Goal: Transaction & Acquisition: Purchase product/service

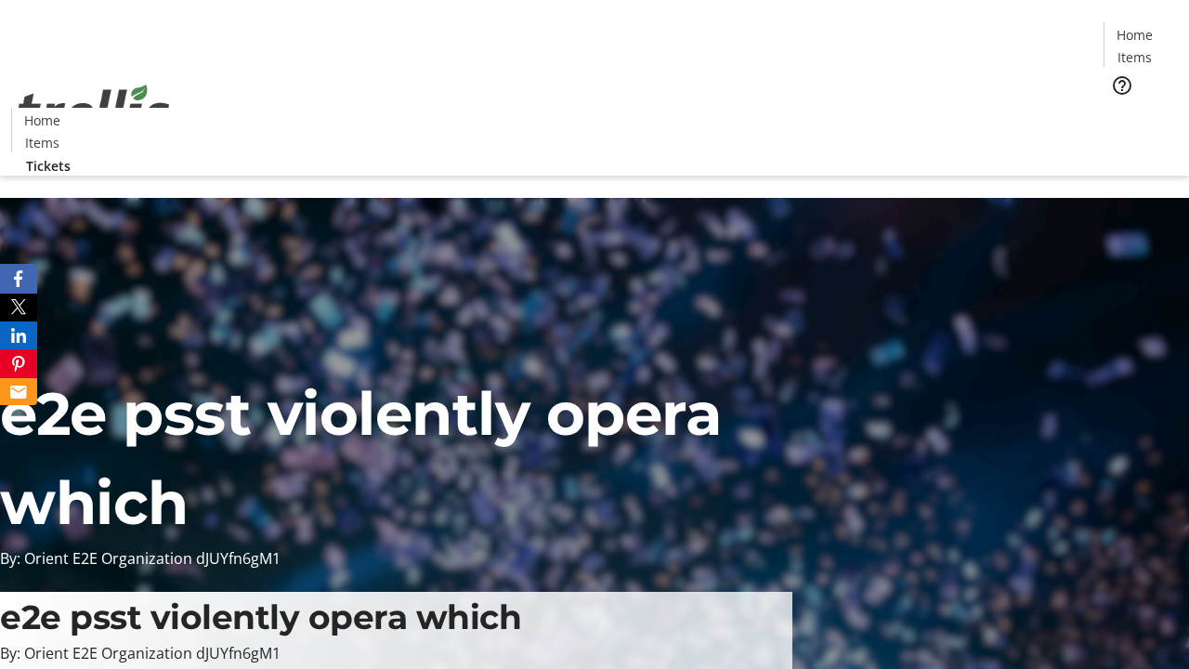
click at [1118, 108] on span "Tickets" at bounding box center [1140, 118] width 45 height 20
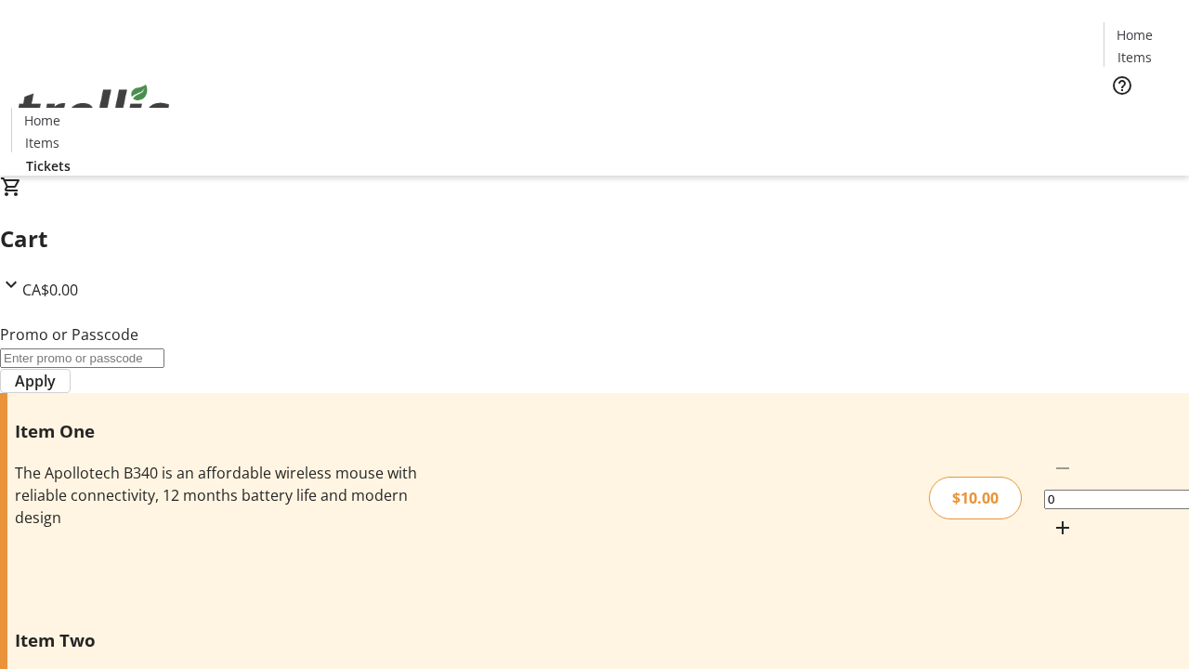
click at [1052, 516] on mat-icon "Increment by one" at bounding box center [1063, 527] width 22 height 22
type input "1"
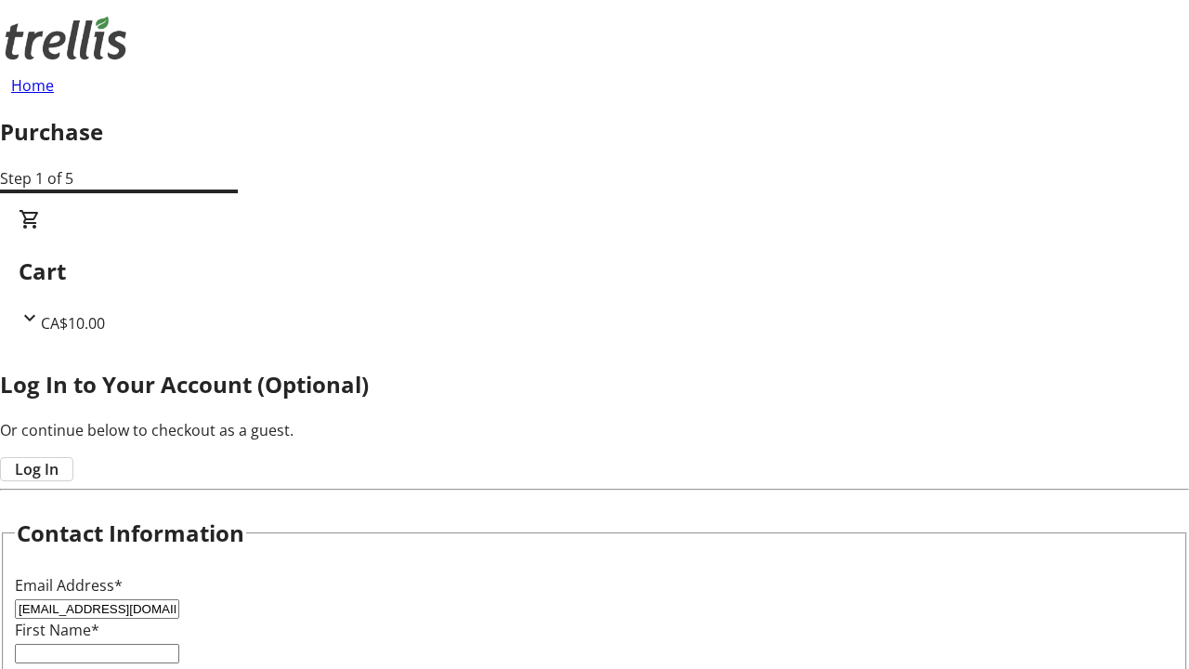
type input "[EMAIL_ADDRESS][DOMAIN_NAME]"
type input "Santa"
type input "Zboncak"
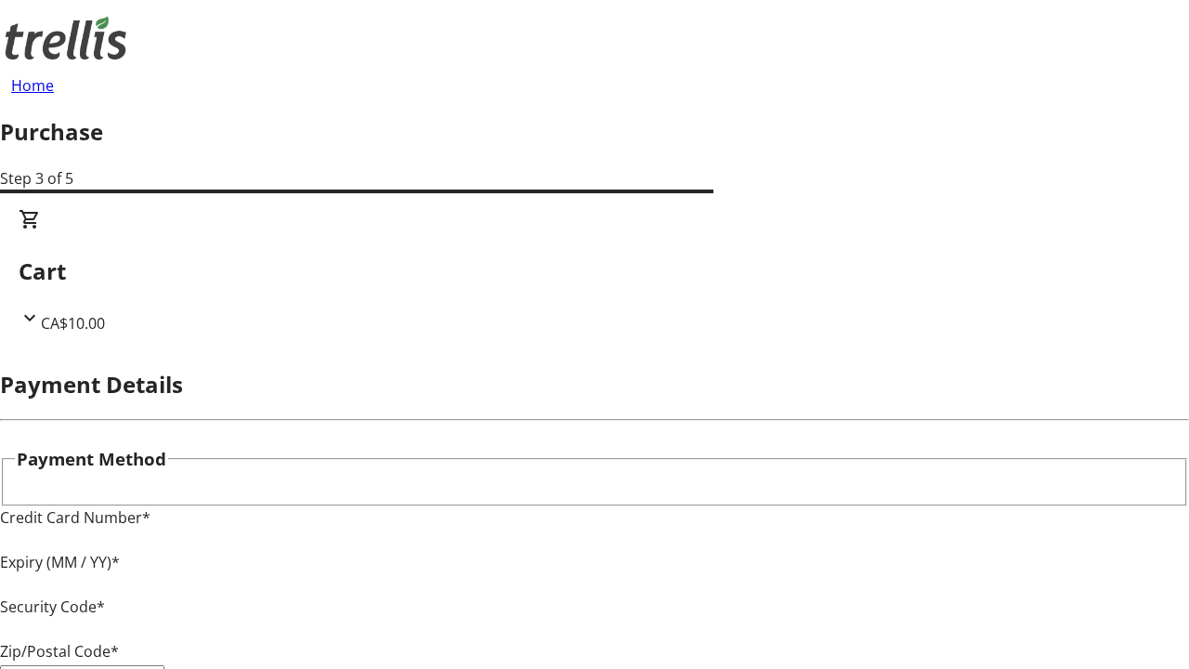
type input "V1Y 0C2"
